Goal: Check status: Check status

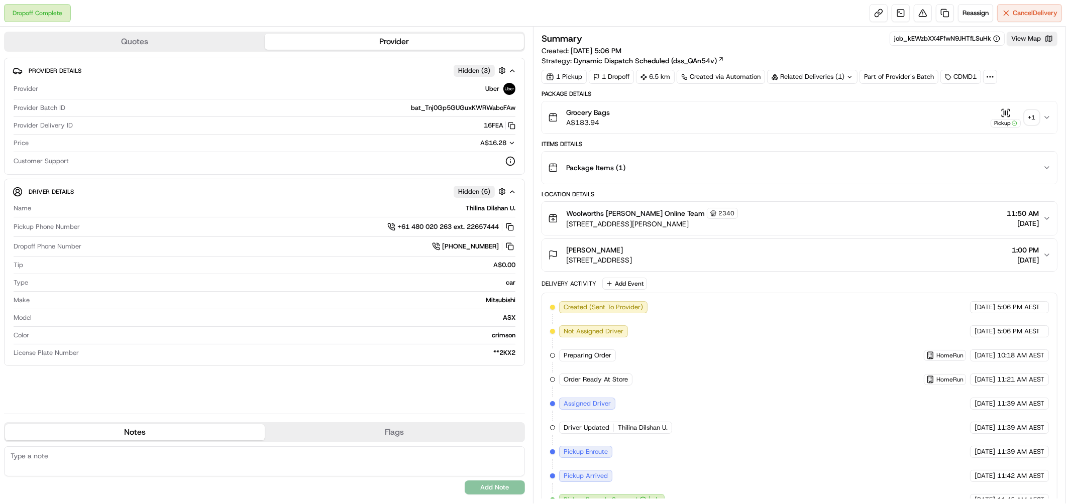
click at [1033, 113] on div "+ 1" at bounding box center [1032, 118] width 14 height 14
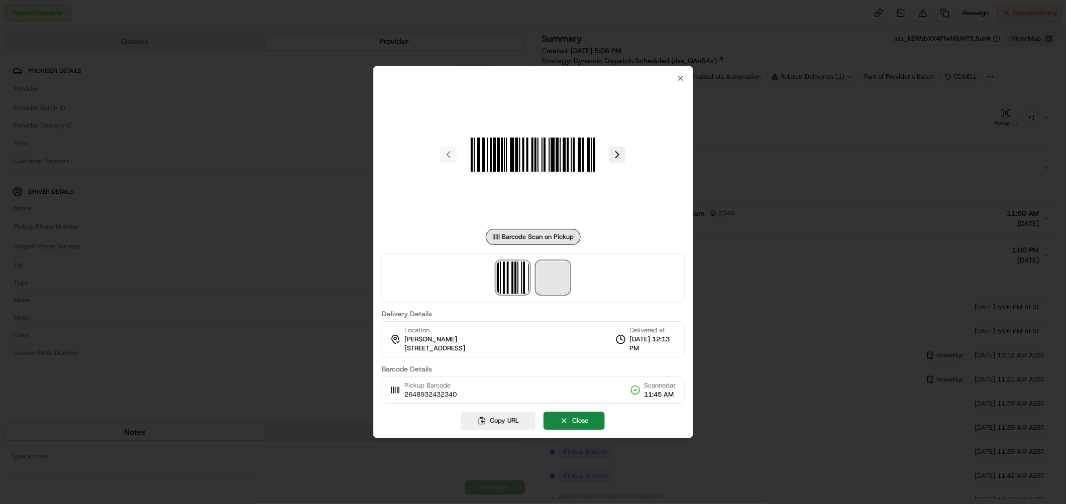
click at [549, 262] on span at bounding box center [553, 278] width 32 height 32
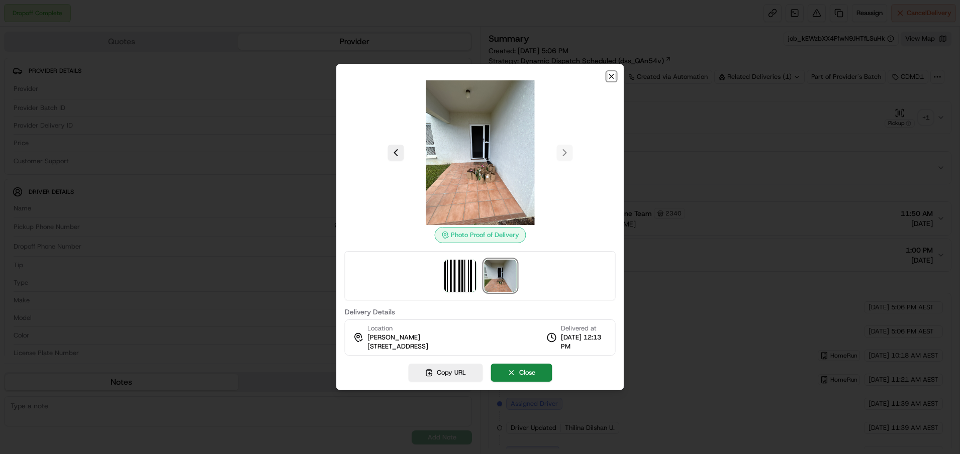
click at [610, 74] on icon "button" at bounding box center [611, 76] width 8 height 8
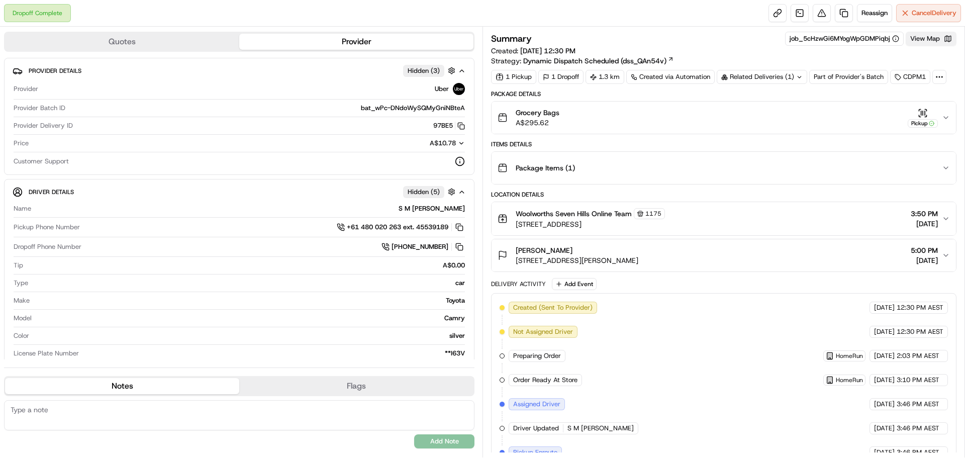
click at [935, 39] on button "View Map" at bounding box center [930, 39] width 51 height 14
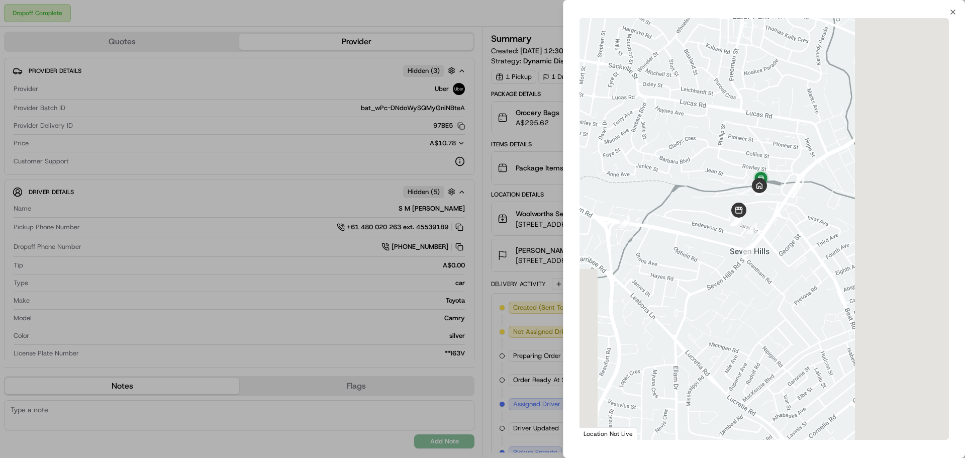
drag, startPoint x: 872, startPoint y: 125, endPoint x: 680, endPoint y: 84, distance: 196.8
click at [680, 84] on div at bounding box center [763, 229] width 369 height 422
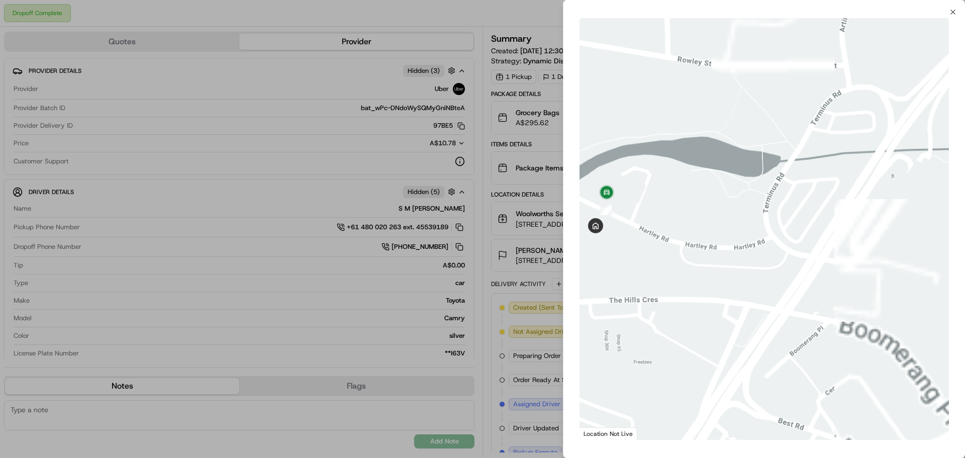
drag, startPoint x: 635, startPoint y: 159, endPoint x: 713, endPoint y: 147, distance: 78.8
click at [711, 148] on div at bounding box center [763, 229] width 369 height 422
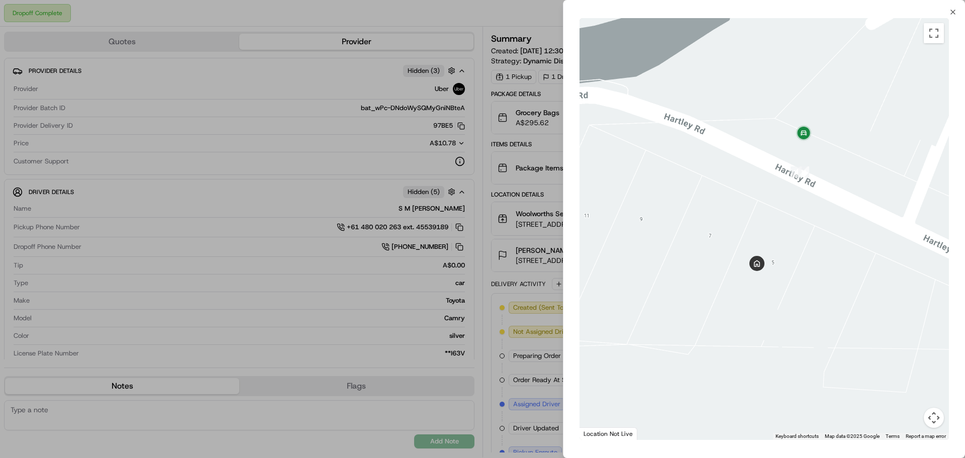
click at [549, 139] on div at bounding box center [482, 229] width 965 height 458
